Goal: Transaction & Acquisition: Purchase product/service

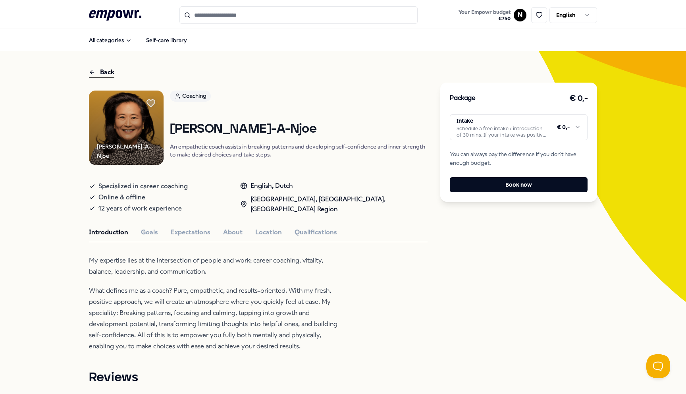
click at [117, 18] on icon ".empowr-logo_svg__cls-1{fill:#03032f}" at bounding box center [115, 15] width 52 height 15
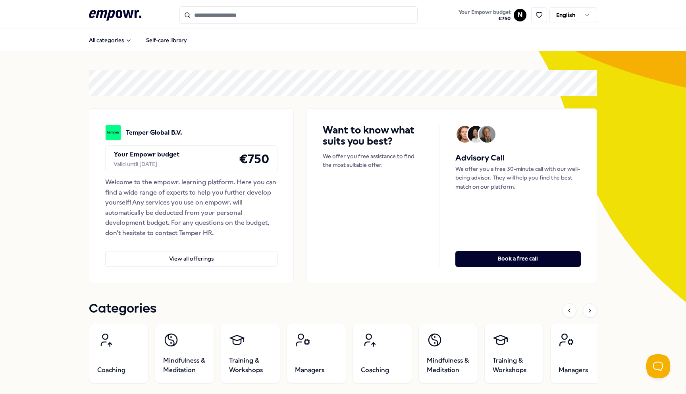
click at [118, 14] on icon at bounding box center [115, 15] width 52 height 10
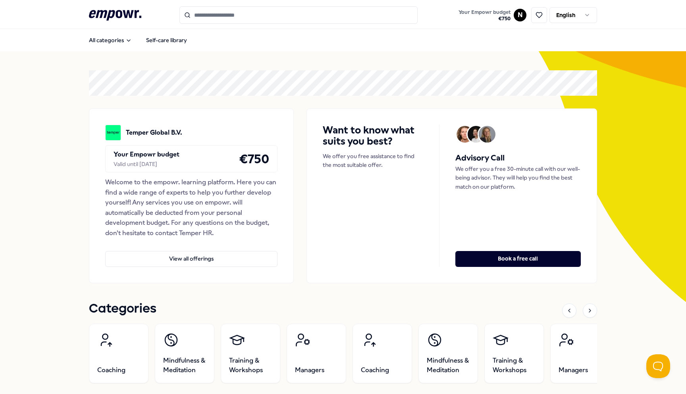
scroll to position [161, 0]
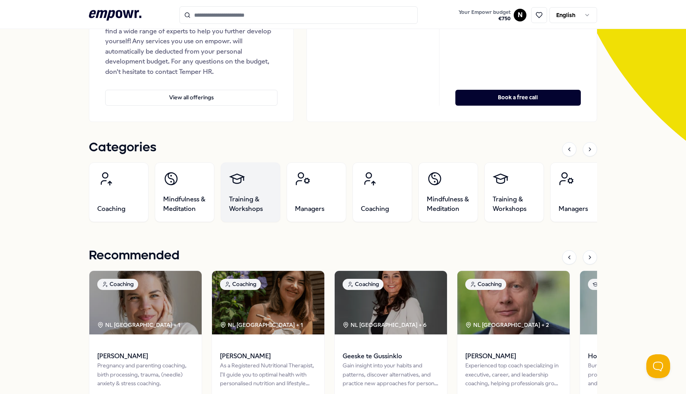
click at [240, 198] on span "Training & Workshops" at bounding box center [250, 203] width 43 height 19
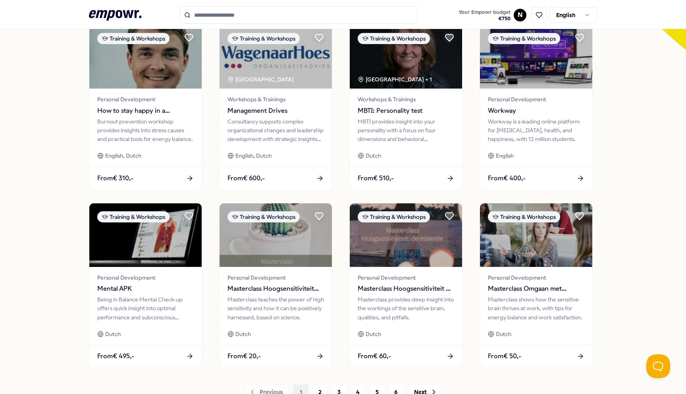
scroll to position [316, 0]
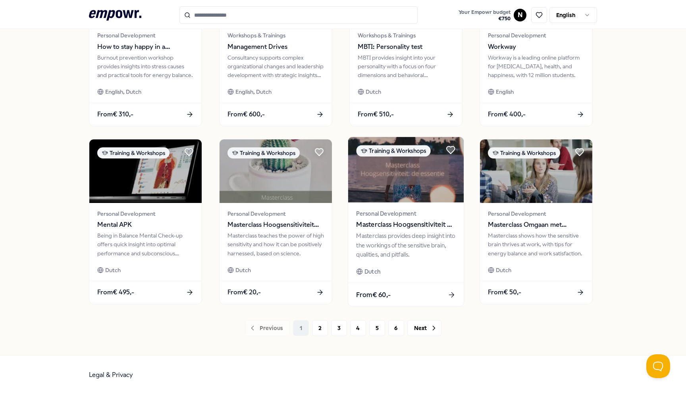
click at [386, 218] on div "Personal Development Masterclass Hoogsensitiviteit de essentie" at bounding box center [405, 219] width 99 height 21
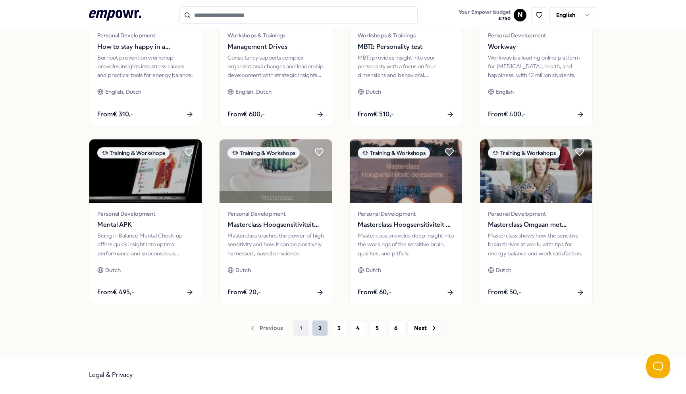
click at [320, 321] on button "2" at bounding box center [320, 328] width 16 height 16
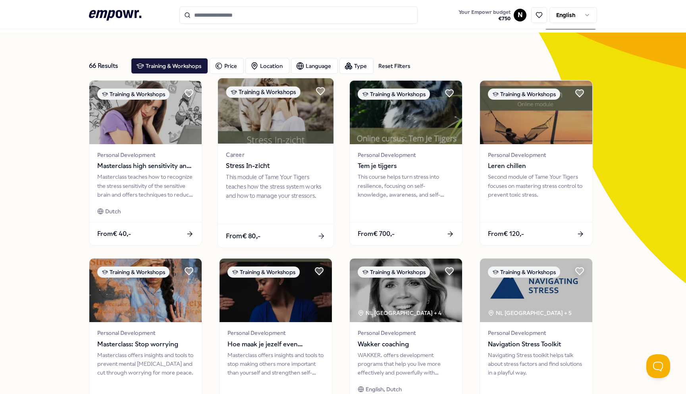
scroll to position [57, 0]
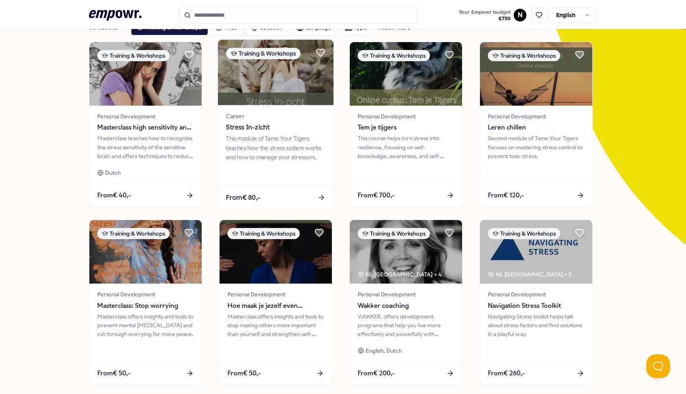
click at [293, 146] on div "This module of Tame Your Tigers teaches how the stress system works and how to …" at bounding box center [275, 147] width 99 height 27
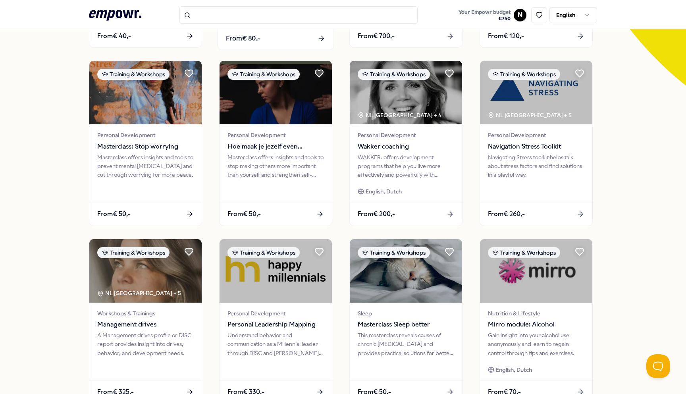
scroll to position [280, 0]
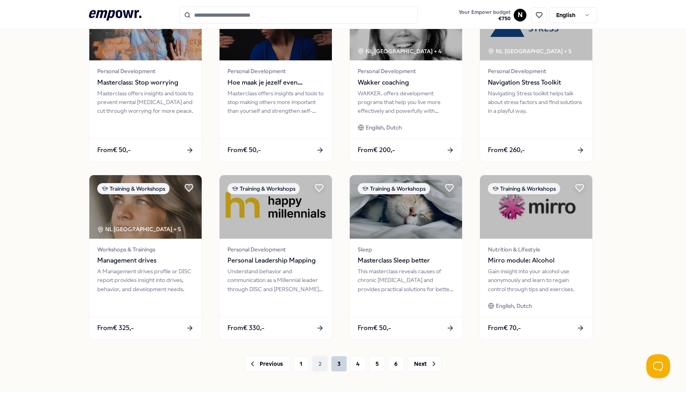
click at [339, 359] on button "3" at bounding box center [339, 364] width 16 height 16
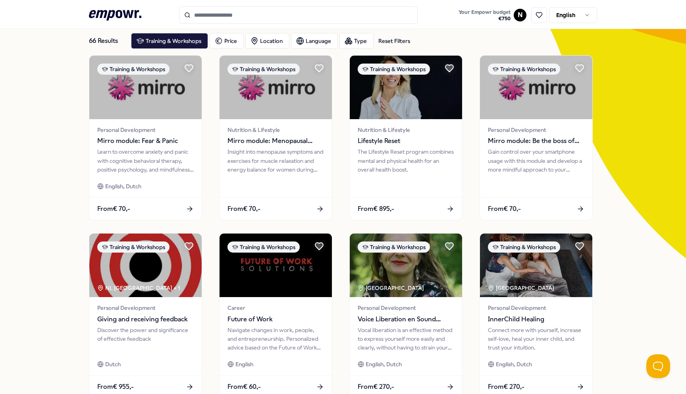
scroll to position [122, 0]
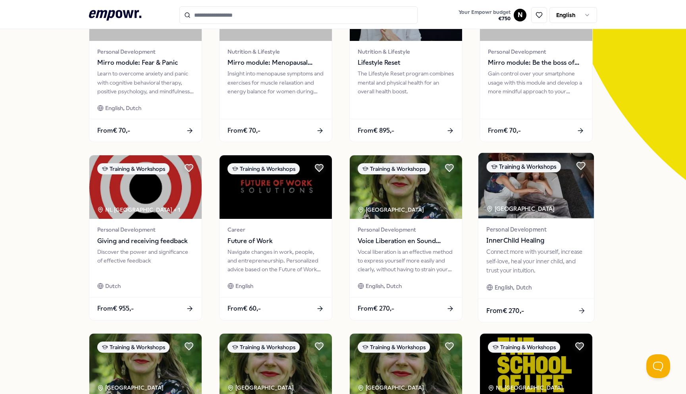
click at [519, 217] on img at bounding box center [535, 185] width 115 height 65
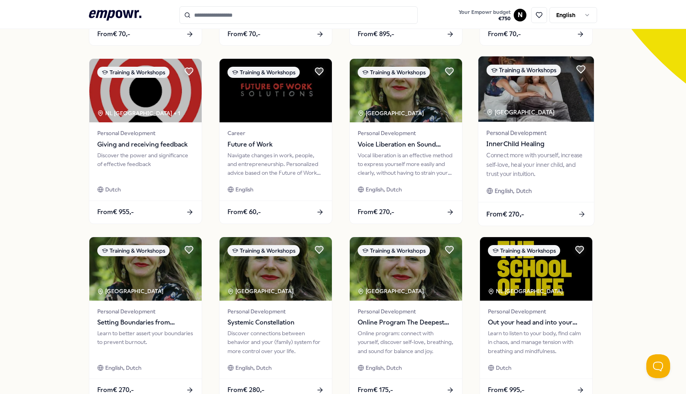
scroll to position [316, 0]
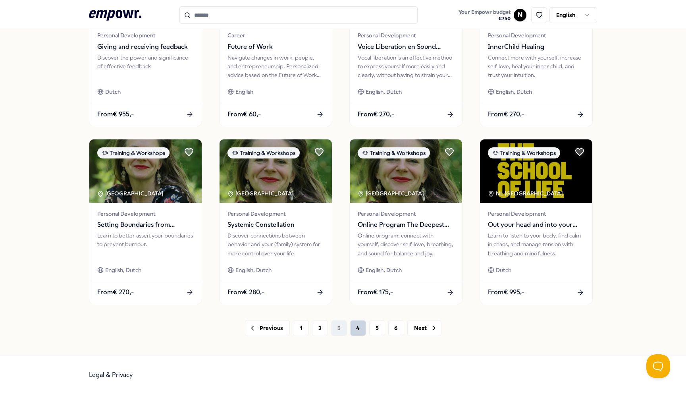
click at [353, 331] on button "4" at bounding box center [358, 328] width 16 height 16
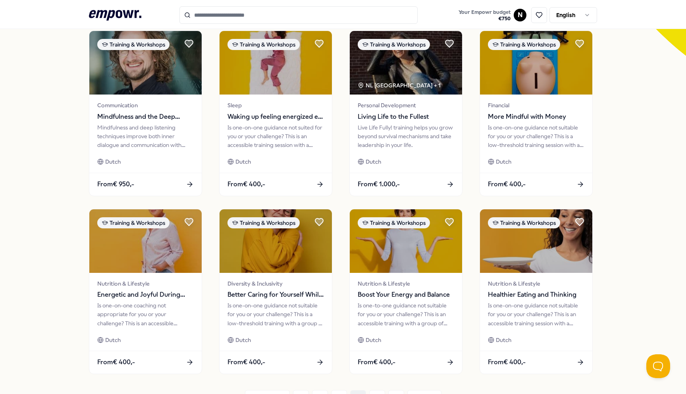
scroll to position [273, 0]
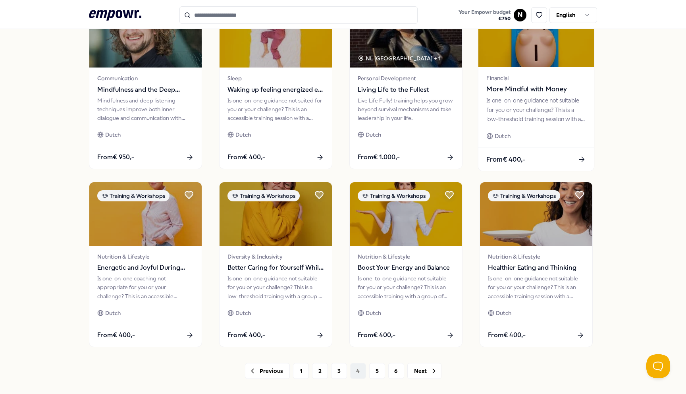
click at [514, 81] on span "Financial" at bounding box center [535, 77] width 99 height 9
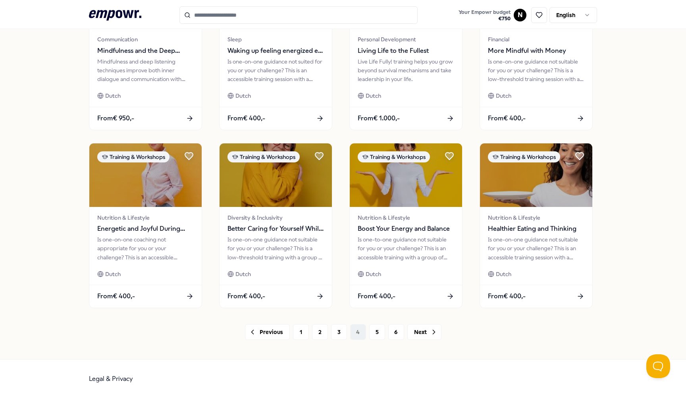
scroll to position [311, 0]
click at [372, 333] on button "5" at bounding box center [377, 332] width 16 height 16
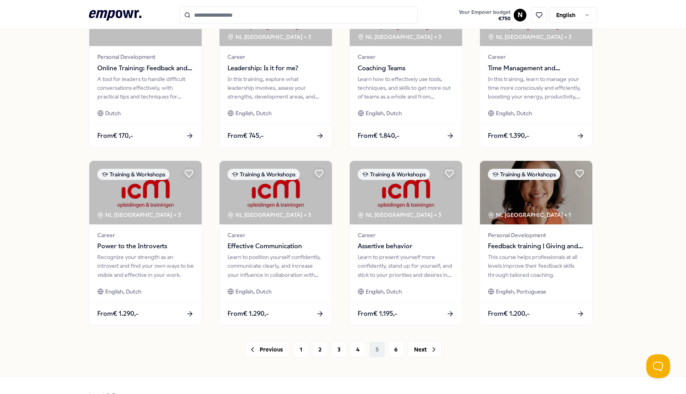
scroll to position [316, 0]
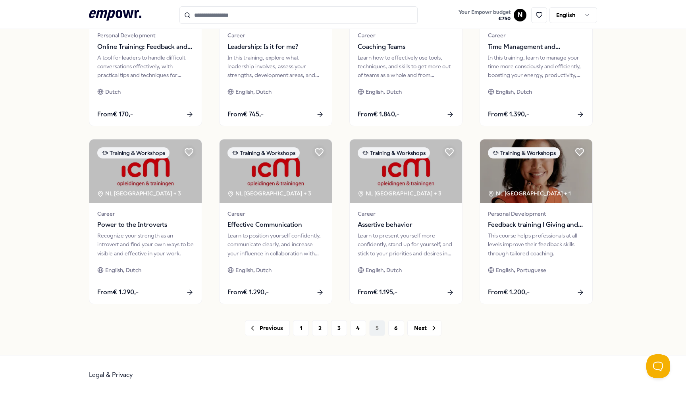
click at [397, 336] on div "66 Results Reset Filters Training & Workshops Price Location Language Type Rese…" at bounding box center [343, 44] width 508 height 619
click at [396, 328] on button "6" at bounding box center [396, 328] width 16 height 16
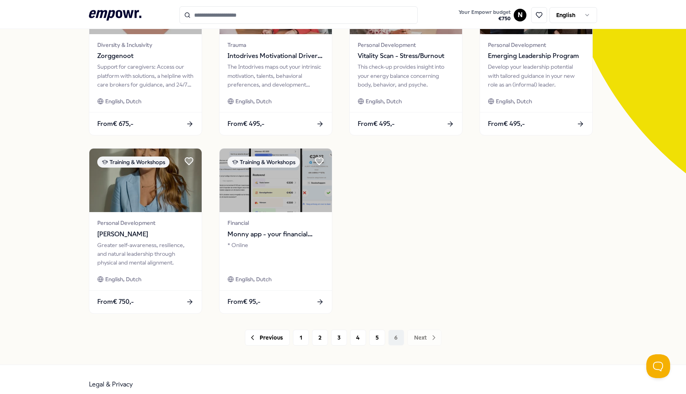
scroll to position [138, 0]
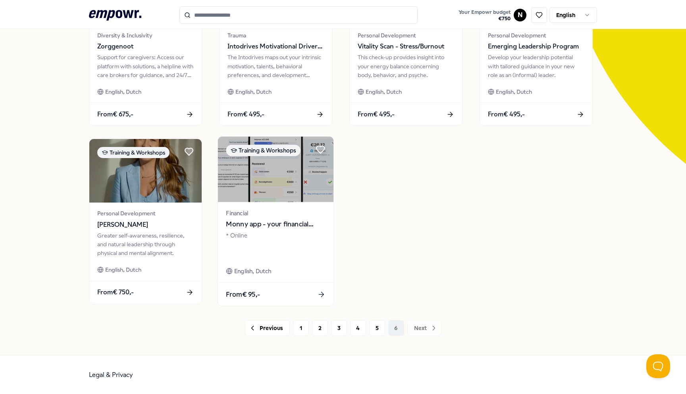
click at [260, 220] on span "Monny app - your financial assistent" at bounding box center [275, 224] width 99 height 10
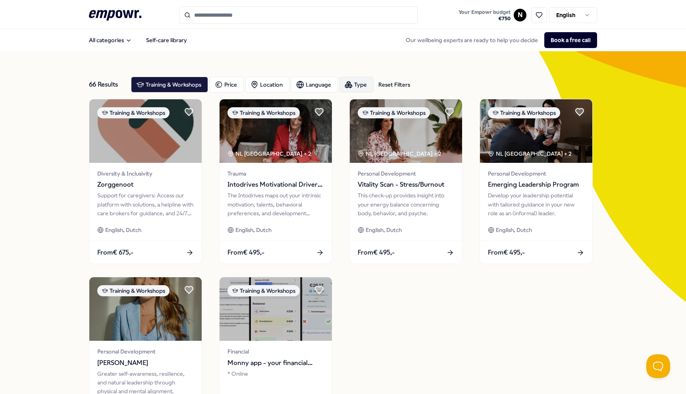
click at [351, 88] on div "Type" at bounding box center [356, 85] width 34 height 16
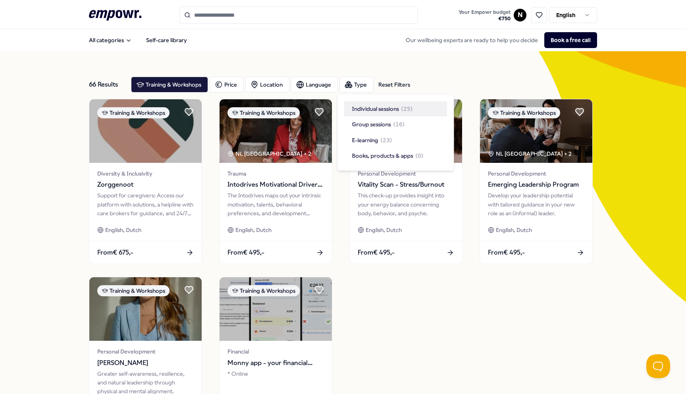
click at [421, 63] on div "66 Results Reset Filters Training & Workshops Price Location Language Type Rese…" at bounding box center [343, 272] width 508 height 442
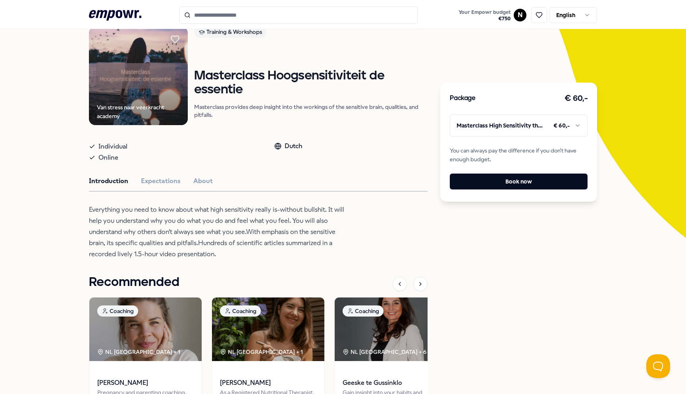
scroll to position [66, 0]
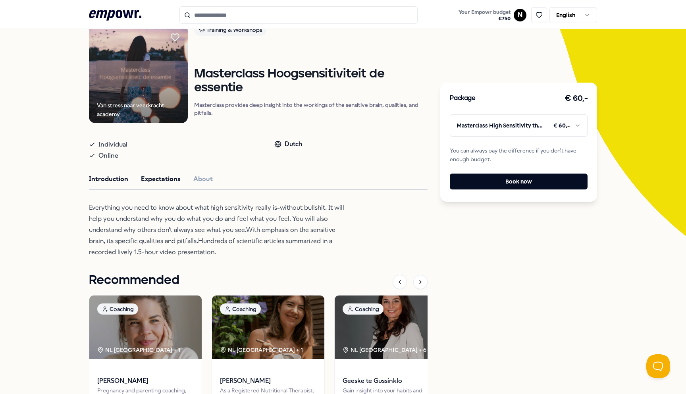
click at [167, 182] on button "Expectations" at bounding box center [161, 179] width 40 height 10
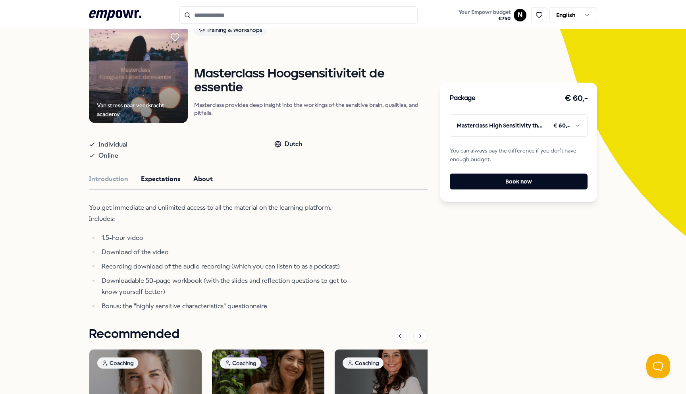
click at [198, 183] on button "About" at bounding box center [202, 179] width 19 height 10
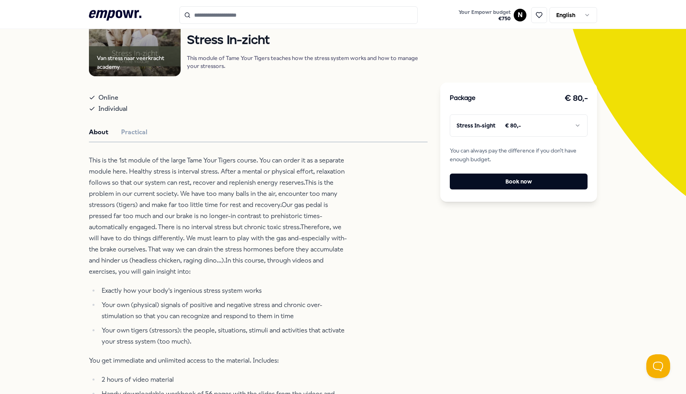
scroll to position [110, 0]
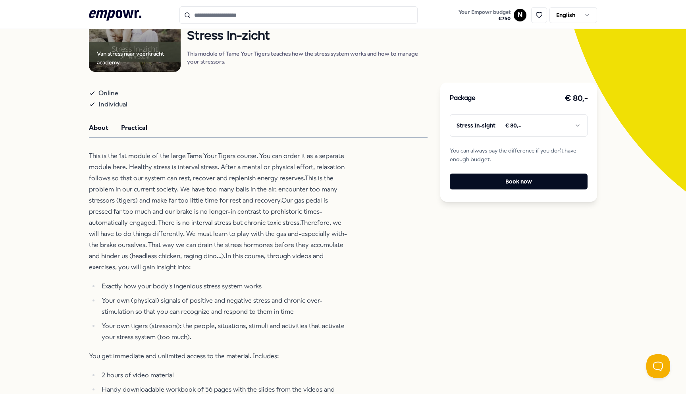
click at [121, 126] on button "Practical" at bounding box center [134, 128] width 26 height 10
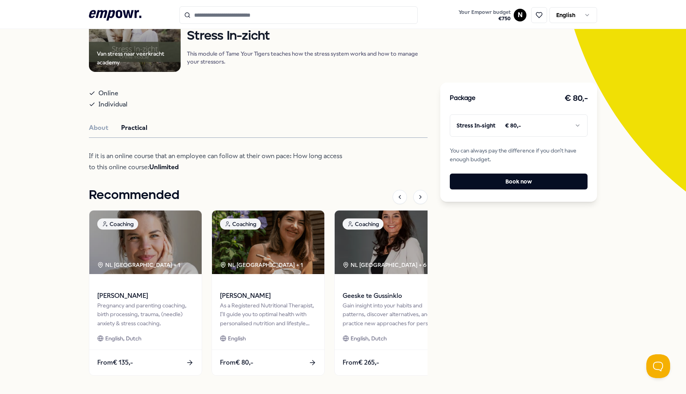
click at [95, 133] on div "Van stress naar veerkracht academy Training & Workshops Stress In-zicht This mo…" at bounding box center [258, 181] width 338 height 403
click at [101, 135] on div "Van stress naar veerkracht academy Training & Workshops Stress In-zicht This mo…" at bounding box center [258, 181] width 338 height 403
click at [101, 131] on button "About" at bounding box center [98, 128] width 19 height 10
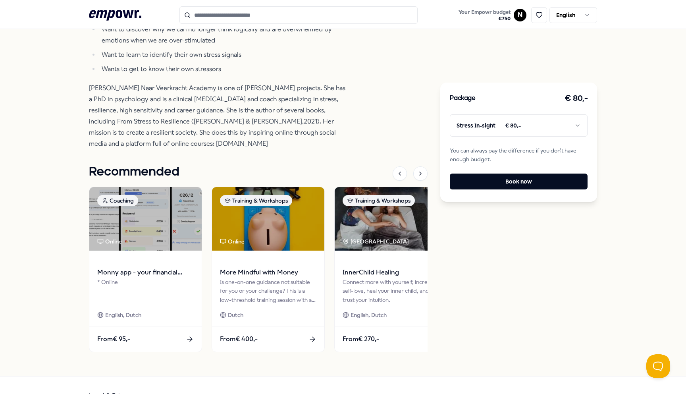
scroll to position [555, 0]
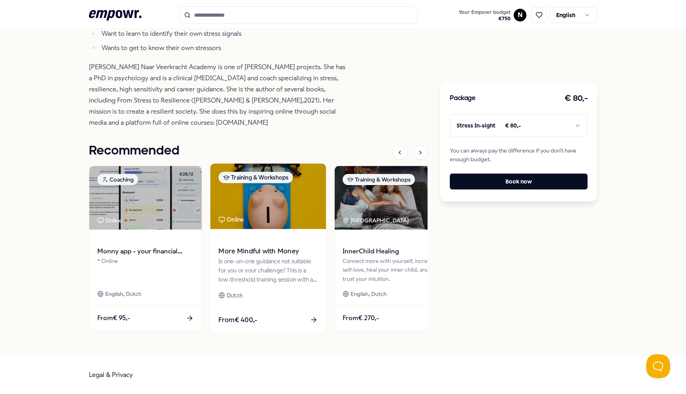
click at [243, 245] on div "More Mindful with Money" at bounding box center [267, 245] width 99 height 21
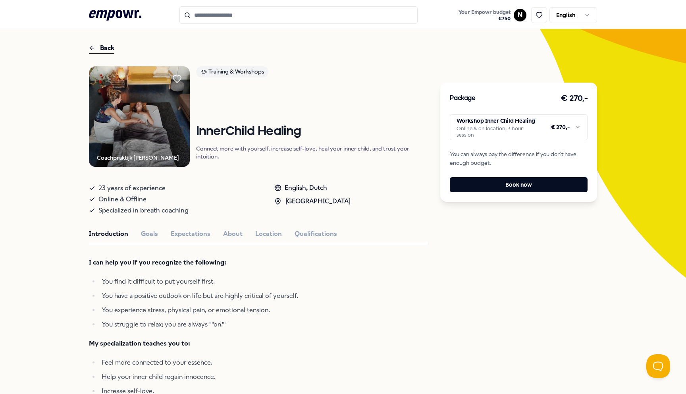
scroll to position [30, 0]
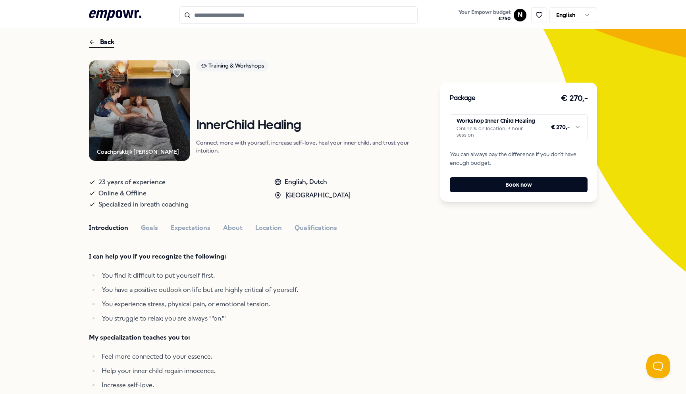
click at [546, 128] on html ".empowr-logo_svg__cls-1{fill:#03032f} Your Empowr budget € 750 N English All ca…" at bounding box center [343, 197] width 686 height 394
click at [553, 123] on html ".empowr-logo_svg__cls-1{fill:#03032f} Your Empowr budget € 750 N English All ca…" at bounding box center [343, 197] width 686 height 394
click at [580, 125] on html ".empowr-logo_svg__cls-1{fill:#03032f} Your Empowr budget € 750 N English All ca…" at bounding box center [343, 197] width 686 height 394
click at [579, 125] on html ".empowr-logo_svg__cls-1{fill:#03032f} Your Empowr budget € 750 N English All ca…" at bounding box center [343, 197] width 686 height 394
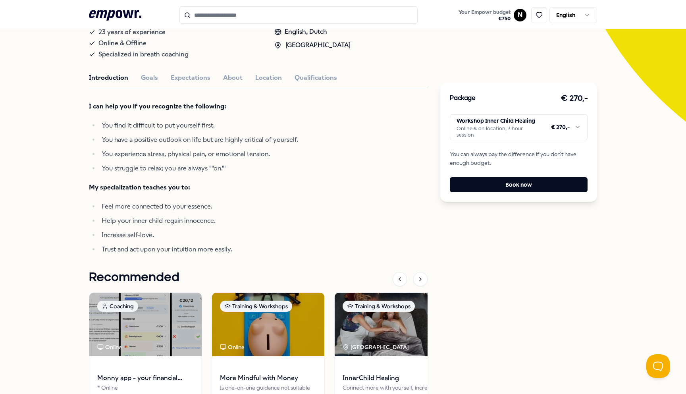
scroll to position [88, 0]
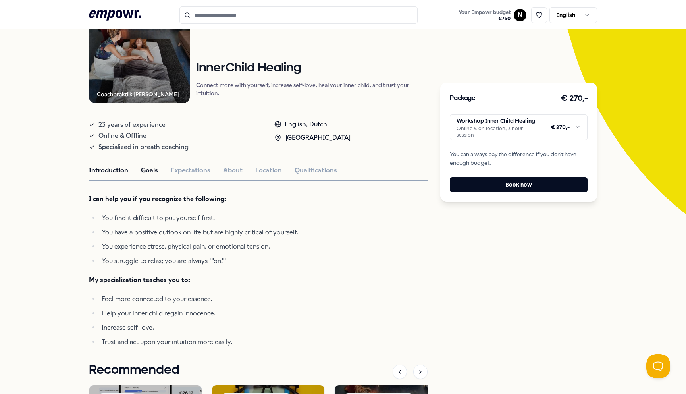
click at [150, 172] on button "Goals" at bounding box center [149, 170] width 17 height 10
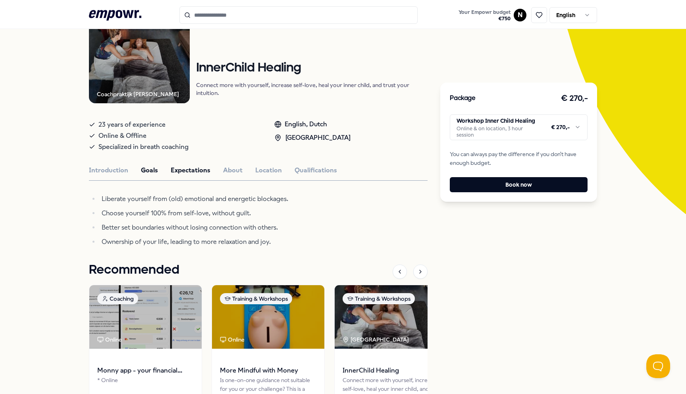
click at [175, 170] on button "Expectations" at bounding box center [191, 170] width 40 height 10
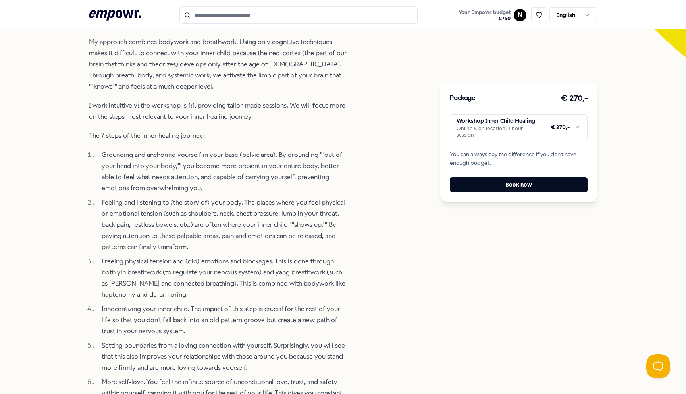
scroll to position [246, 0]
click at [193, 256] on li "Freeing physical tension and (old) emotions and blockages. This is done through…" at bounding box center [223, 276] width 248 height 44
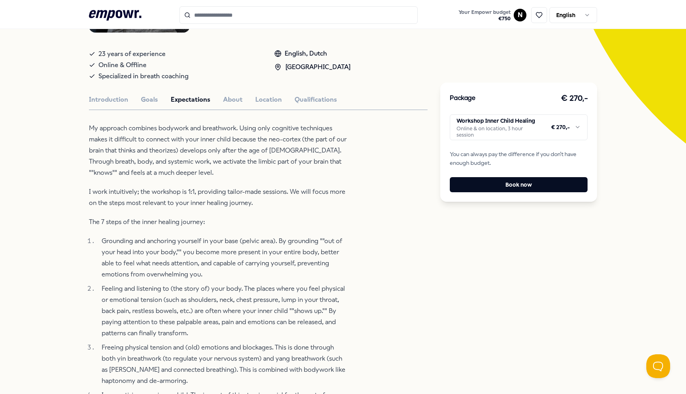
scroll to position [154, 0]
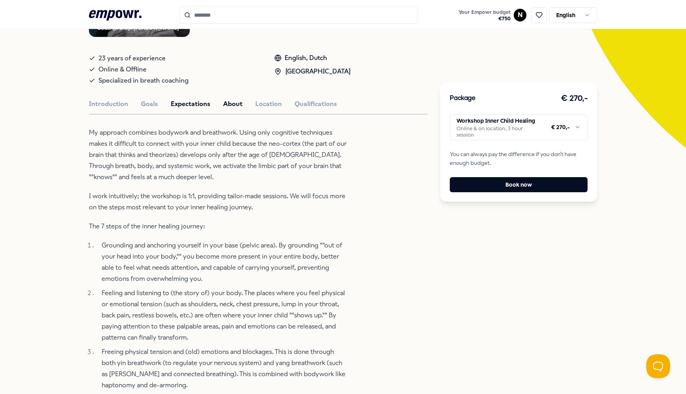
click at [228, 105] on button "About" at bounding box center [232, 104] width 19 height 10
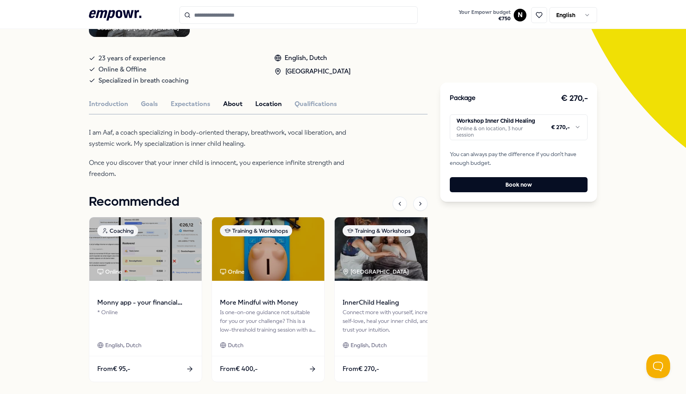
click at [255, 102] on button "Location" at bounding box center [268, 104] width 27 height 10
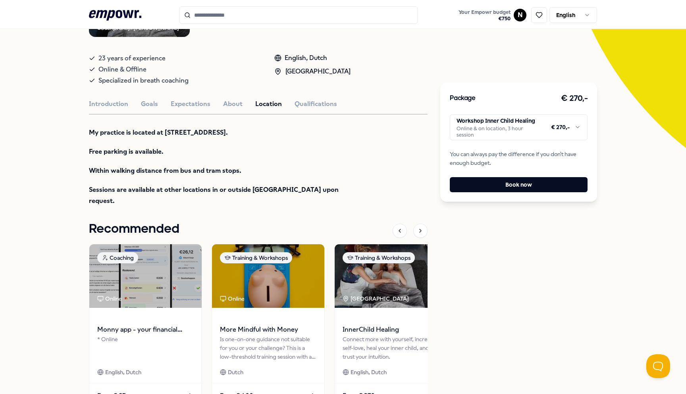
click at [278, 111] on div "Coachpraktijk Aaf Grasveld Training & Workshops InnerChild Healing Connect more…" at bounding box center [258, 177] width 338 height 481
click at [294, 105] on button "Qualifications" at bounding box center [315, 104] width 42 height 10
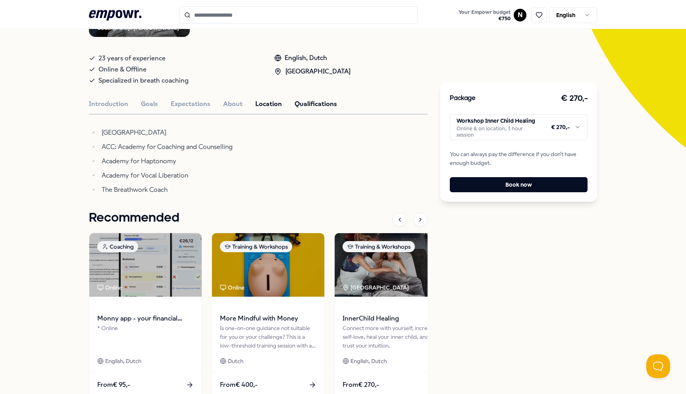
click at [264, 103] on button "Location" at bounding box center [268, 104] width 27 height 10
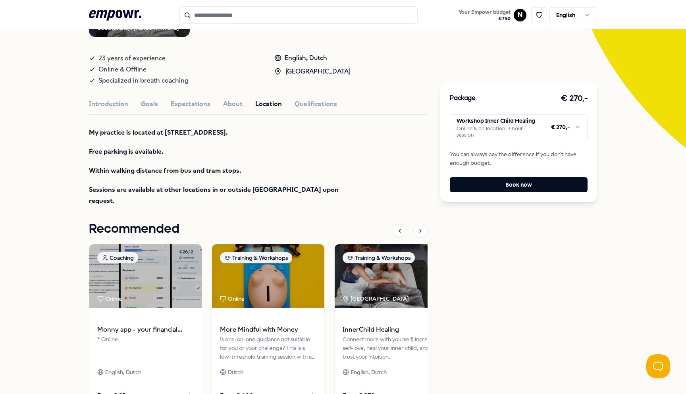
click at [85, 129] on div "Back Coachpraktijk Aaf Grasveld Training & Workshops InnerChild Healing Connect…" at bounding box center [343, 164] width 686 height 535
drag, startPoint x: 160, startPoint y: 131, endPoint x: 217, endPoint y: 129, distance: 56.8
click at [217, 129] on strong "My practice is located at Slotermeerlaan 103 in Amsterdam." at bounding box center [158, 133] width 139 height 8
copy strong "Slotermeerlaan 103"
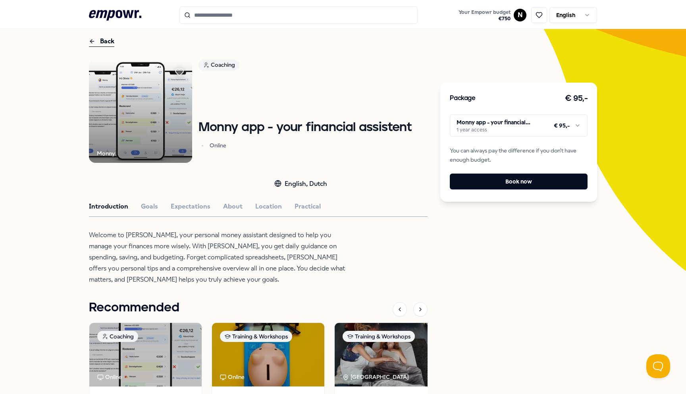
scroll to position [45, 0]
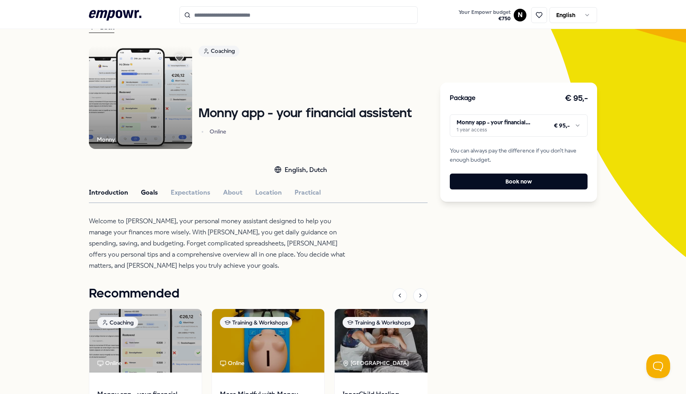
click at [149, 194] on button "Goals" at bounding box center [149, 192] width 17 height 10
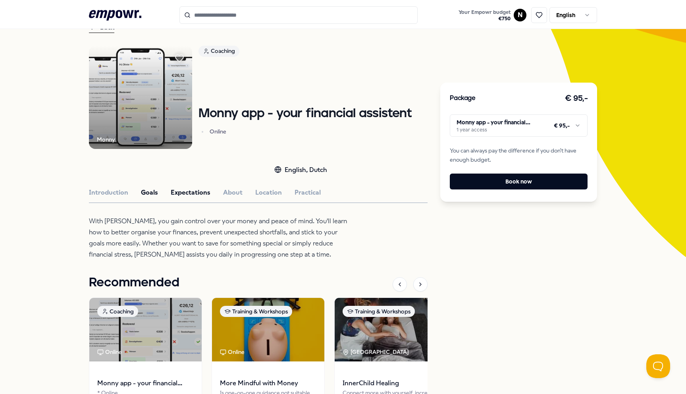
click at [175, 190] on button "Expectations" at bounding box center [191, 192] width 40 height 10
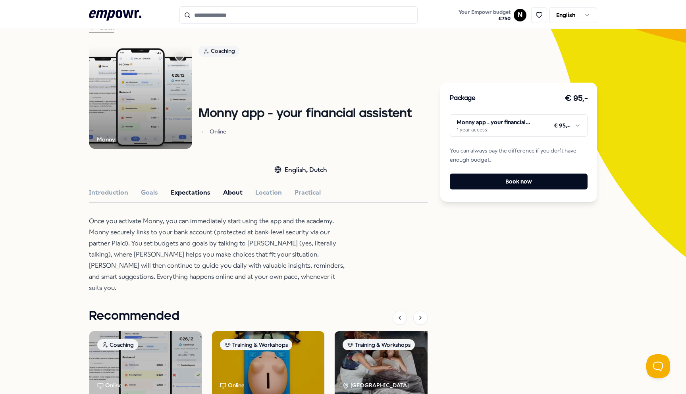
click at [225, 192] on button "About" at bounding box center [232, 192] width 19 height 10
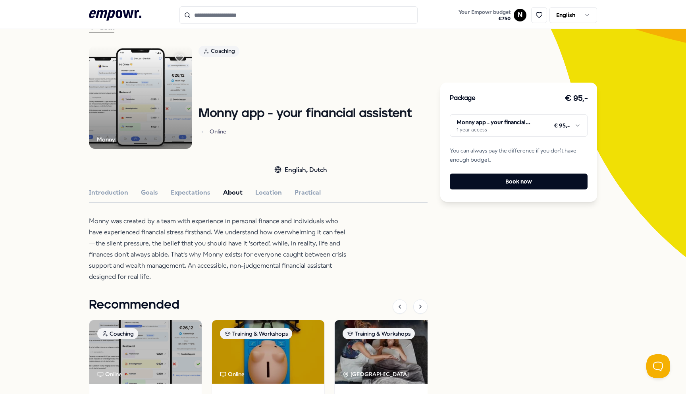
click at [268, 200] on div "Monny Coaching Monny app - your financial assistent Online English, Dutch Intro…" at bounding box center [258, 269] width 338 height 447
click at [268, 196] on button "Location" at bounding box center [268, 192] width 27 height 10
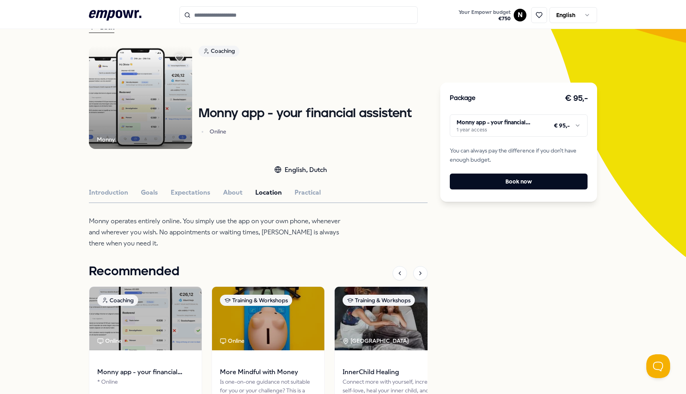
click at [287, 190] on div "Introduction Goals Expectations About Location Practical" at bounding box center [258, 192] width 338 height 10
click at [294, 194] on button "Practical" at bounding box center [307, 192] width 26 height 10
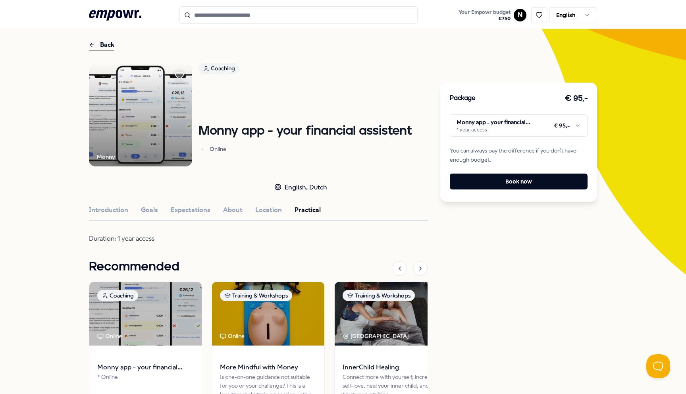
scroll to position [35, 0]
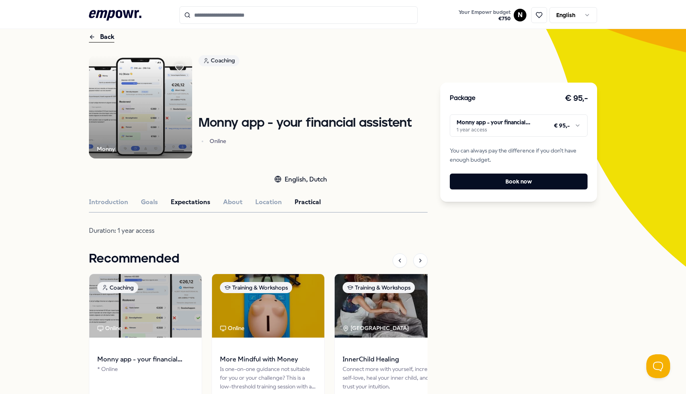
click at [188, 205] on button "Expectations" at bounding box center [191, 202] width 40 height 10
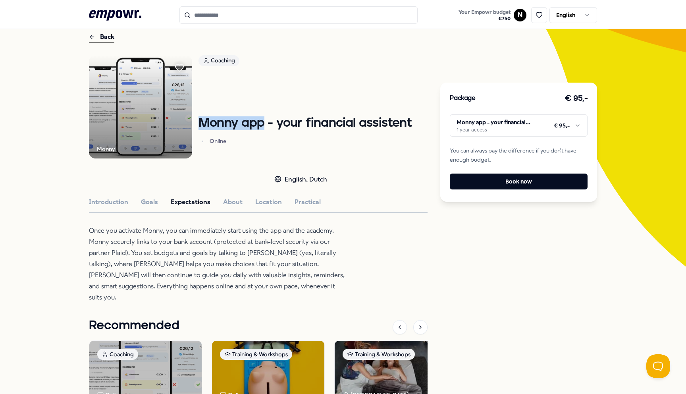
drag, startPoint x: 197, startPoint y: 123, endPoint x: 260, endPoint y: 123, distance: 63.5
click at [260, 123] on h1 "Monny app - your financial assistent" at bounding box center [304, 123] width 213 height 14
click at [116, 205] on button "Introduction" at bounding box center [108, 202] width 39 height 10
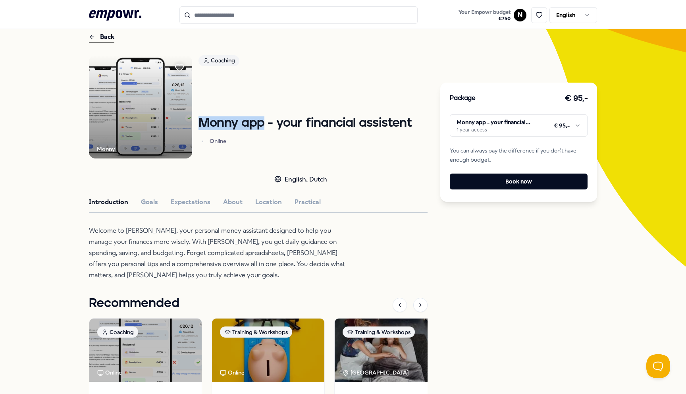
scroll to position [76, 0]
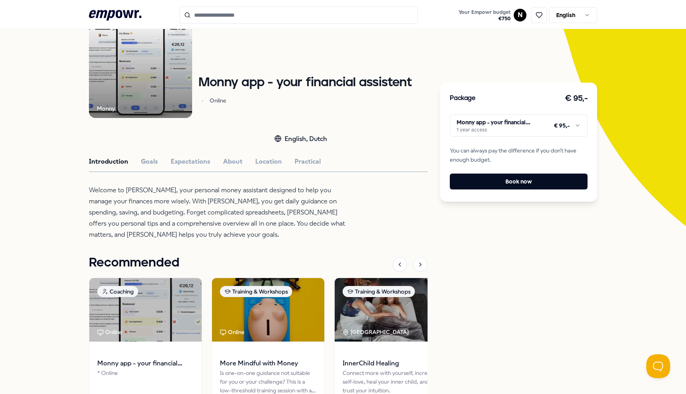
click at [146, 166] on div "Monny Coaching Monny app - your financial assistent Online English, Dutch Intro…" at bounding box center [258, 233] width 338 height 436
click at [147, 158] on button "Goals" at bounding box center [149, 161] width 17 height 10
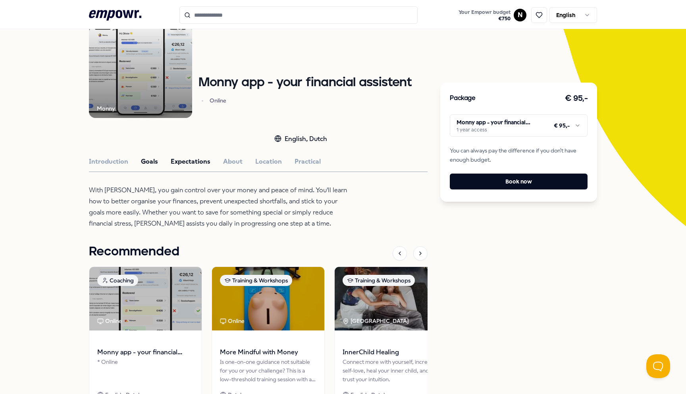
click at [189, 163] on button "Expectations" at bounding box center [191, 161] width 40 height 10
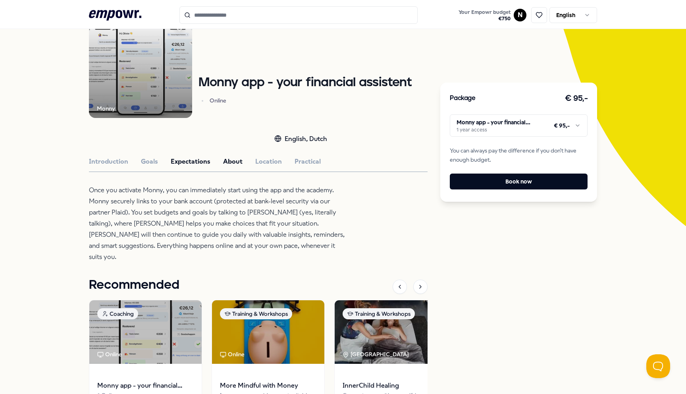
click at [228, 159] on button "About" at bounding box center [232, 161] width 19 height 10
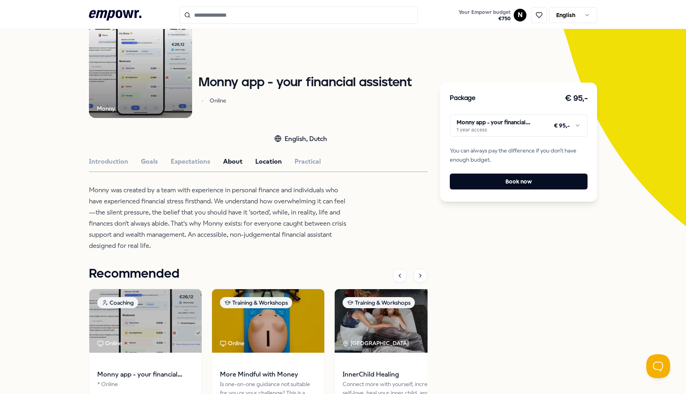
click at [264, 161] on button "Location" at bounding box center [268, 161] width 27 height 10
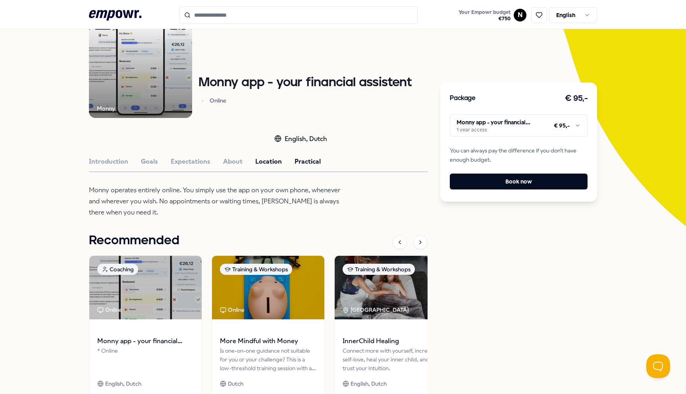
click at [295, 162] on button "Practical" at bounding box center [307, 161] width 26 height 10
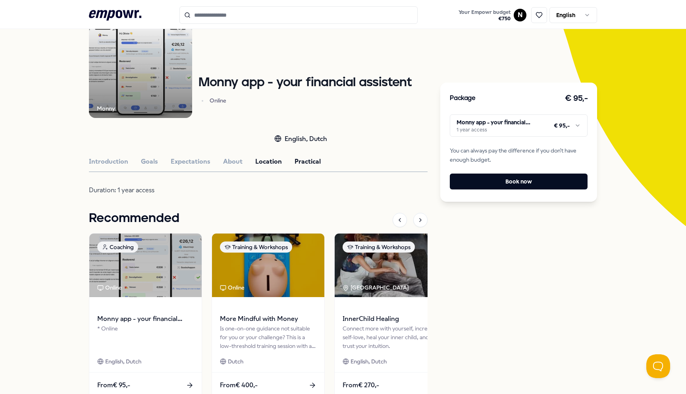
click at [264, 163] on button "Location" at bounding box center [268, 161] width 27 height 10
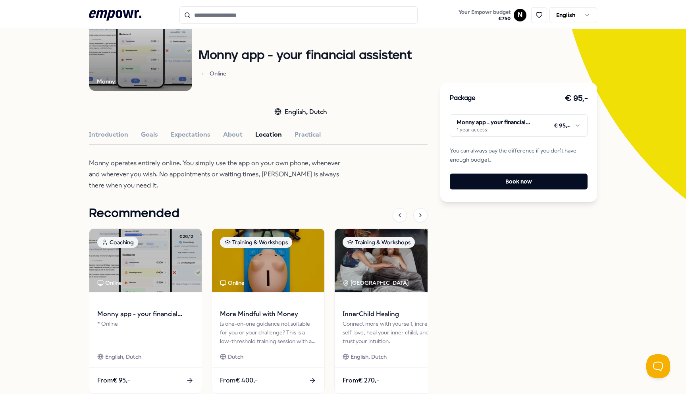
scroll to position [0, 0]
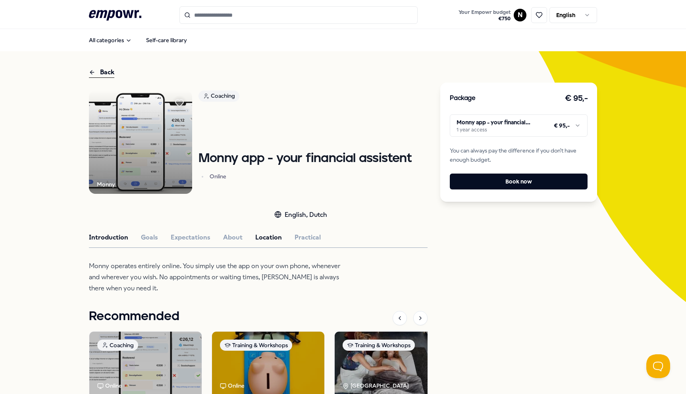
click at [100, 236] on button "Introduction" at bounding box center [108, 237] width 39 height 10
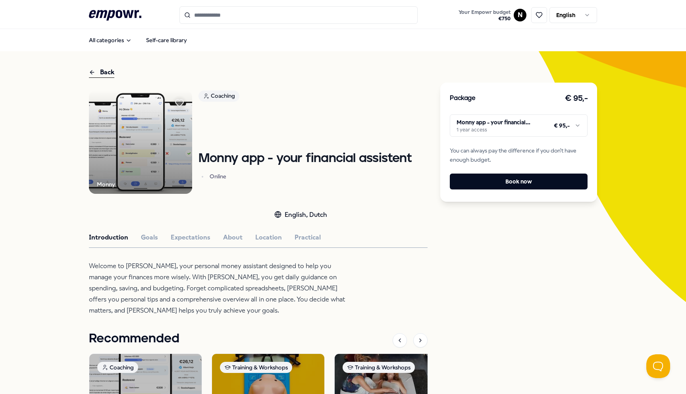
click at [570, 126] on html ".empowr-logo_svg__cls-1{fill:#03032f} Your Empowr budget € 750 N English All ca…" at bounding box center [343, 197] width 686 height 394
click at [529, 167] on div "Package € 95,- Monny app - your financial assistent 1 year access € 95,- You ca…" at bounding box center [518, 142] width 157 height 119
click at [527, 183] on button "Book now" at bounding box center [519, 181] width 138 height 16
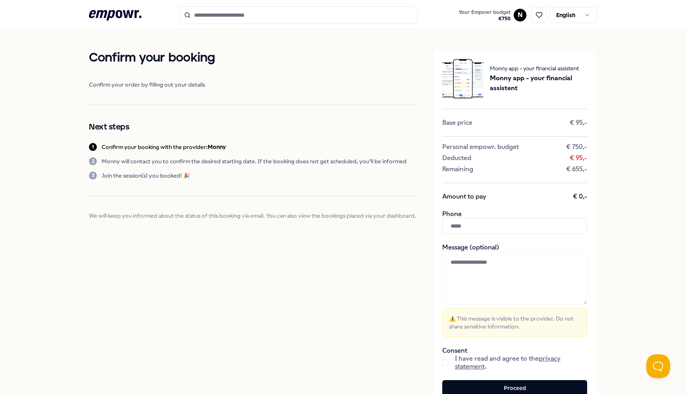
click at [527, 183] on div "Monny app - your financial assistent Monny app - your financial assistent Base …" at bounding box center [514, 227] width 165 height 358
drag, startPoint x: 487, startPoint y: 78, endPoint x: 530, endPoint y: 88, distance: 43.5
click at [530, 88] on span "Monny app - your financial assistent" at bounding box center [538, 83] width 97 height 20
copy span "Monny app - your financial assistent"
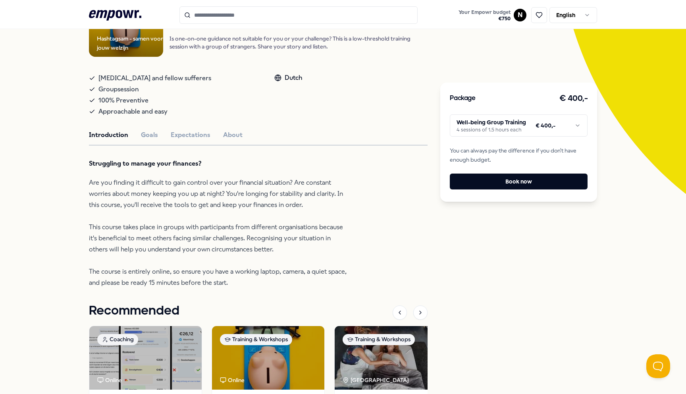
scroll to position [92, 0]
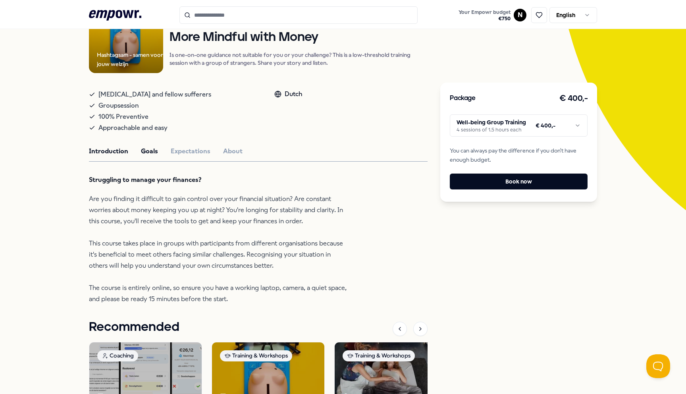
click at [141, 152] on button "Goals" at bounding box center [149, 151] width 17 height 10
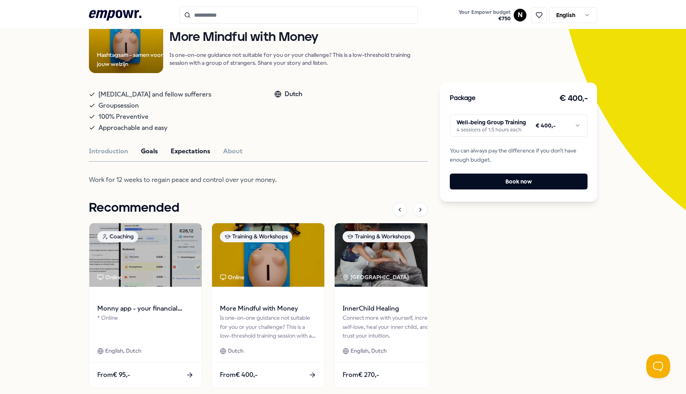
click at [184, 155] on button "Expectations" at bounding box center [191, 151] width 40 height 10
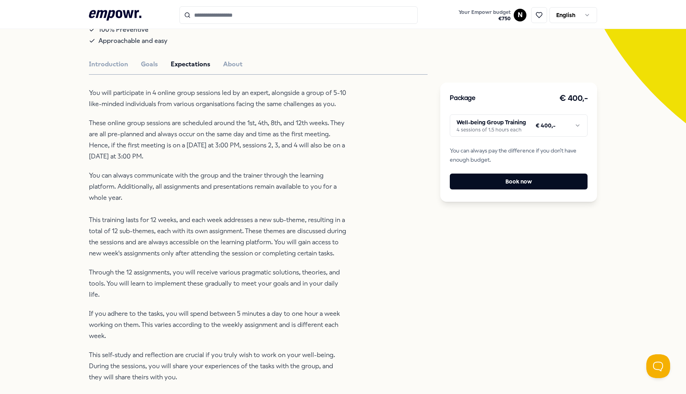
scroll to position [98, 0]
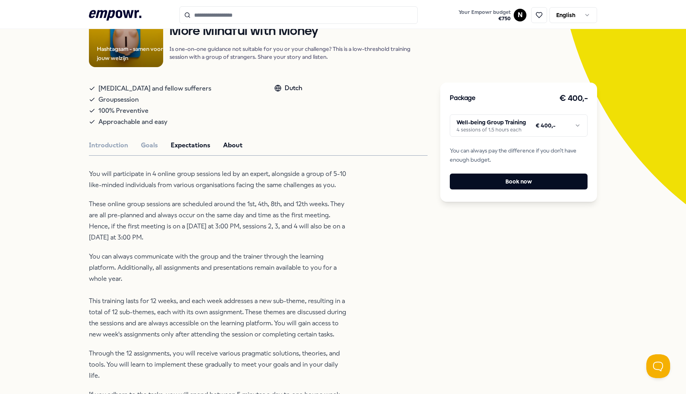
click at [226, 145] on button "About" at bounding box center [232, 145] width 19 height 10
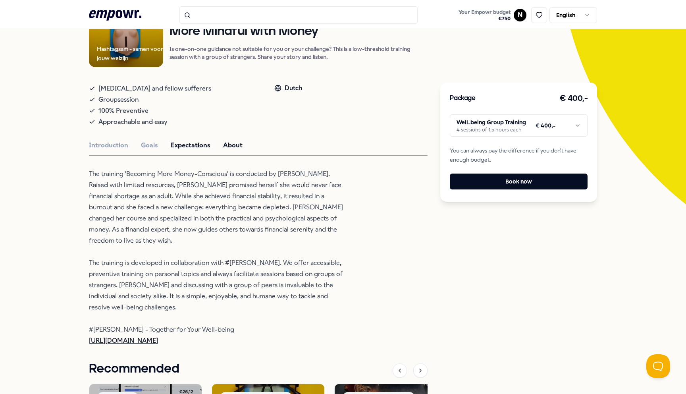
click at [200, 144] on button "Expectations" at bounding box center [191, 145] width 40 height 10
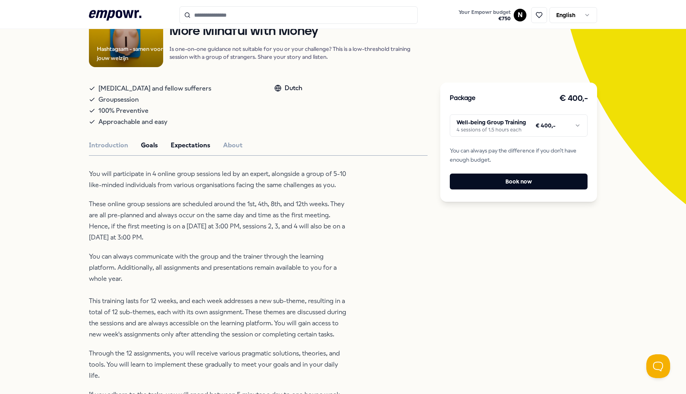
click at [148, 142] on button "Goals" at bounding box center [149, 145] width 17 height 10
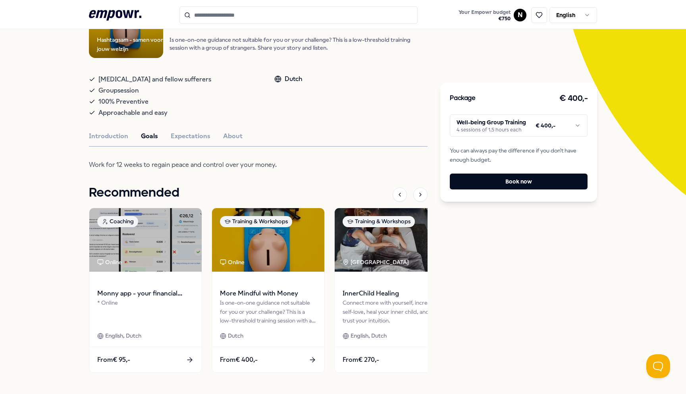
scroll to position [109, 0]
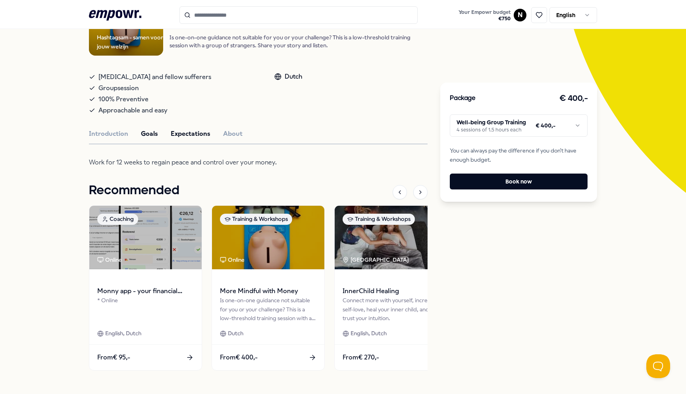
click at [188, 134] on button "Expectations" at bounding box center [191, 134] width 40 height 10
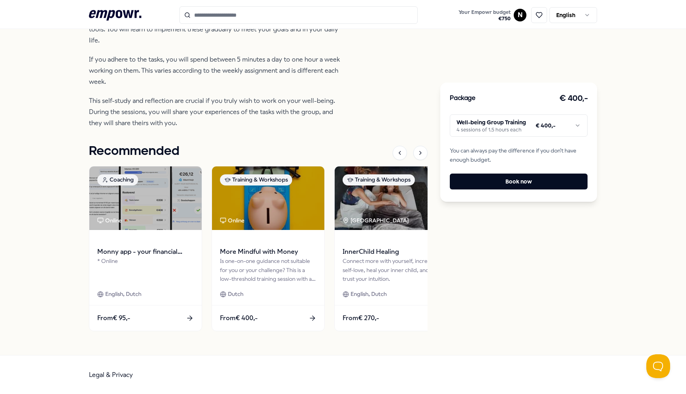
scroll to position [0, 0]
